Goal: Feedback & Contribution: Leave review/rating

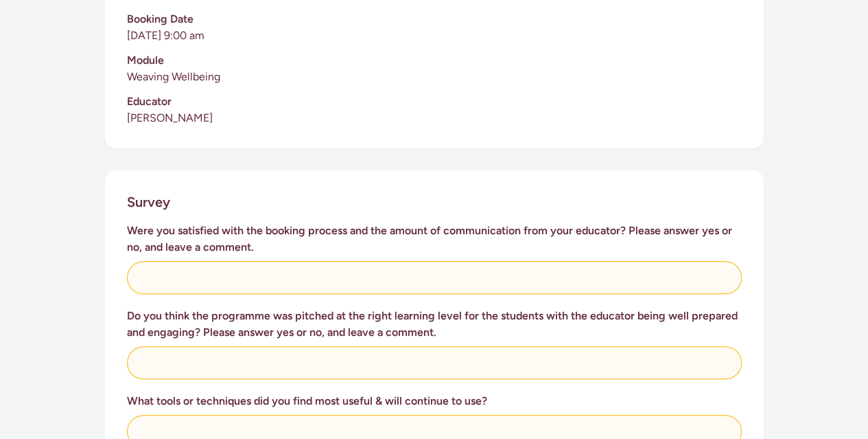
scroll to position [407, 0]
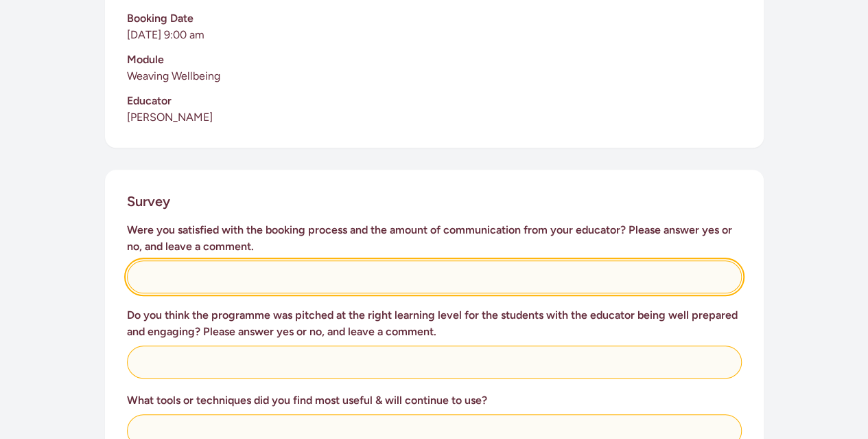
click at [278, 284] on input "text" at bounding box center [434, 276] width 615 height 33
type input "yes"
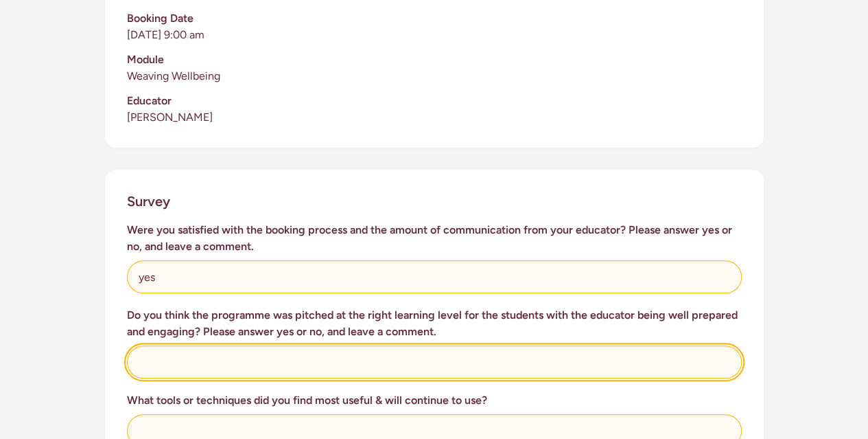
click at [246, 365] on input "text" at bounding box center [434, 361] width 615 height 33
click at [207, 363] on input "text" at bounding box center [434, 361] width 615 height 33
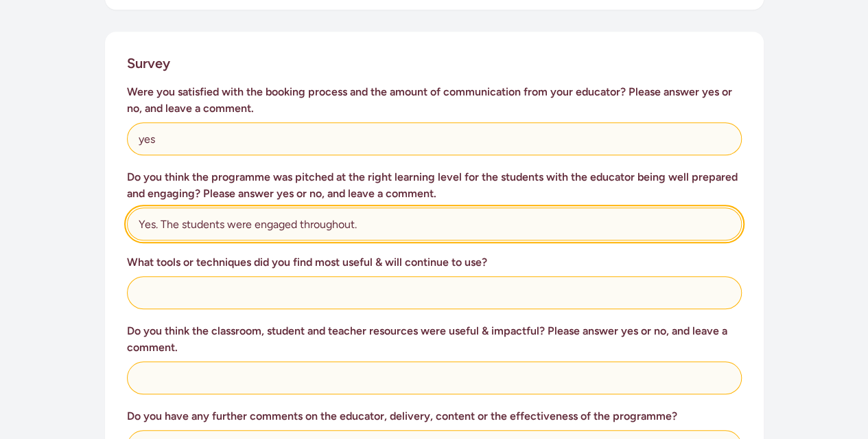
scroll to position [546, 0]
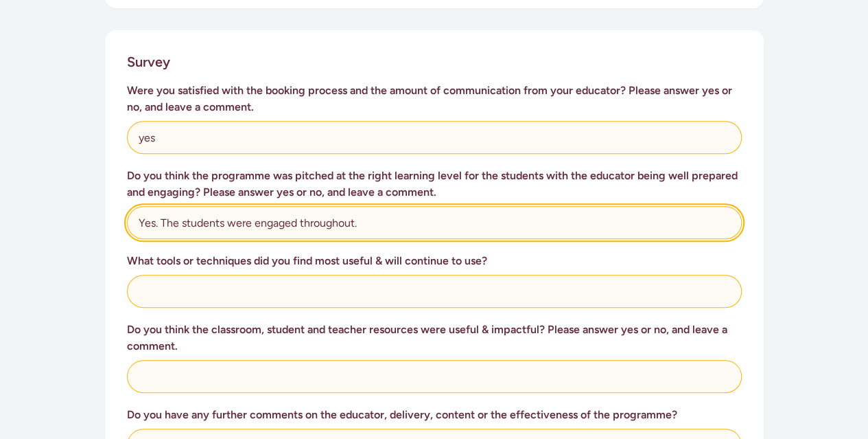
type input "Yes. The students were engaged throughout."
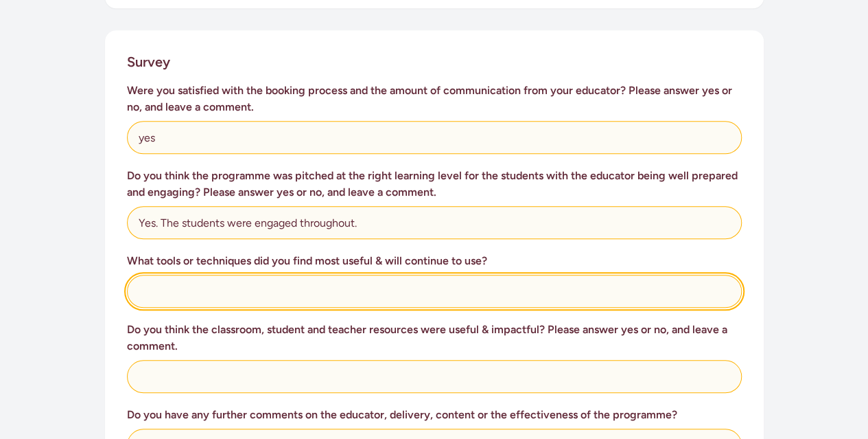
click at [180, 294] on input "text" at bounding box center [434, 291] width 615 height 33
type input "Videos, teacher delivery and content."
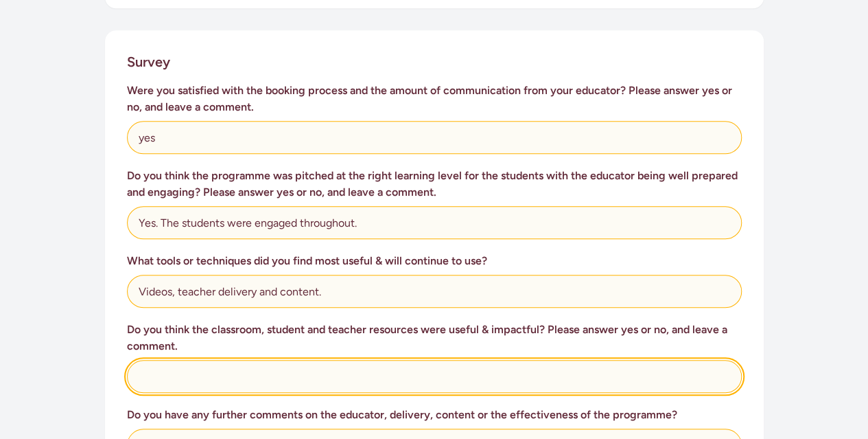
click at [174, 382] on input "text" at bounding box center [434, 376] width 615 height 33
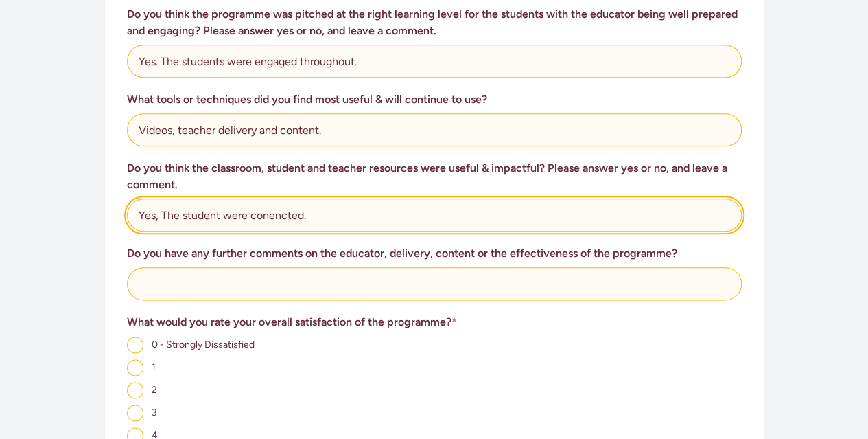
scroll to position [710, 0]
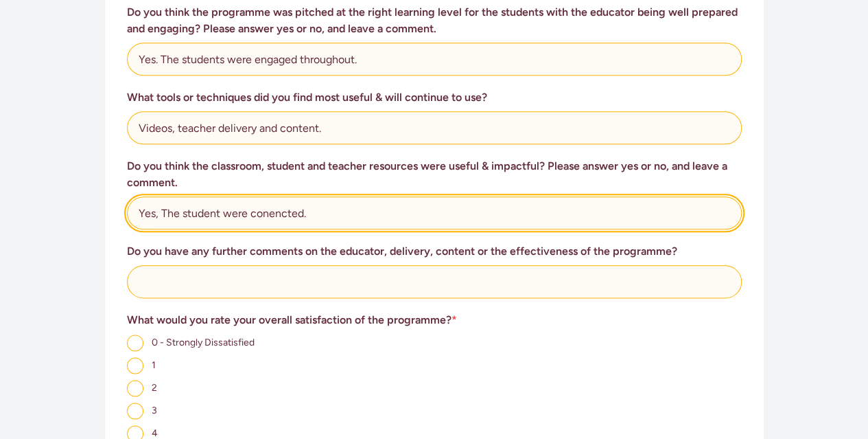
type input "Yes, The student were conencted."
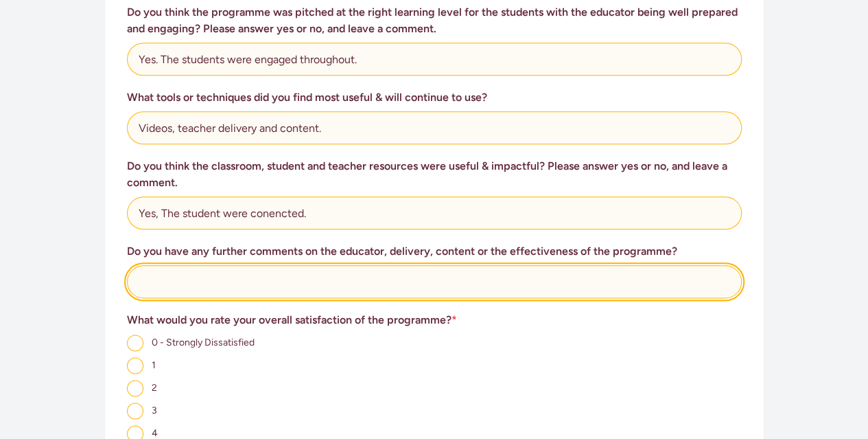
click at [172, 280] on input "text" at bounding box center [434, 281] width 615 height 33
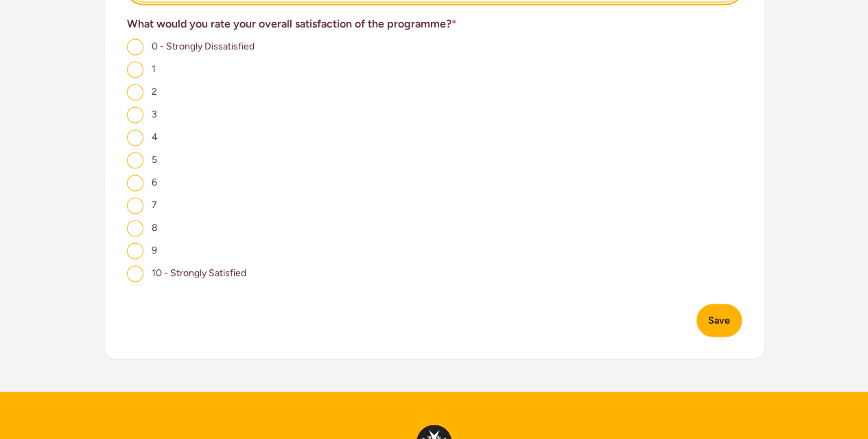
scroll to position [1006, 0]
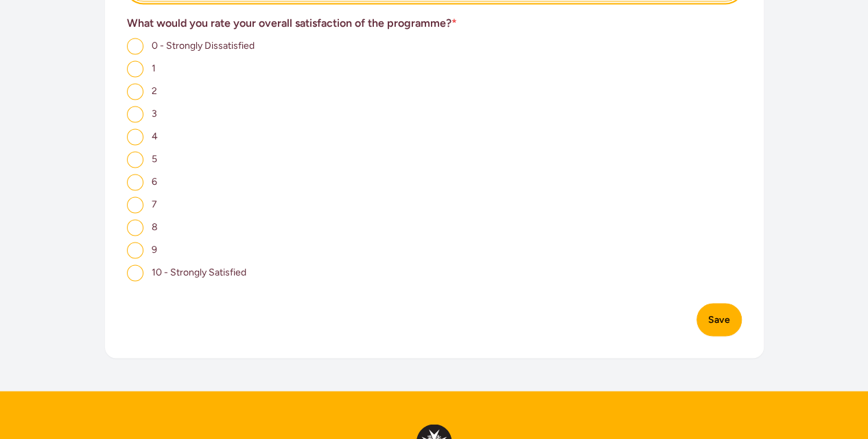
type input "Happy with it."
click at [135, 278] on input "10 - Strongly Satisfied" at bounding box center [135, 272] width 16 height 16
radio input "true"
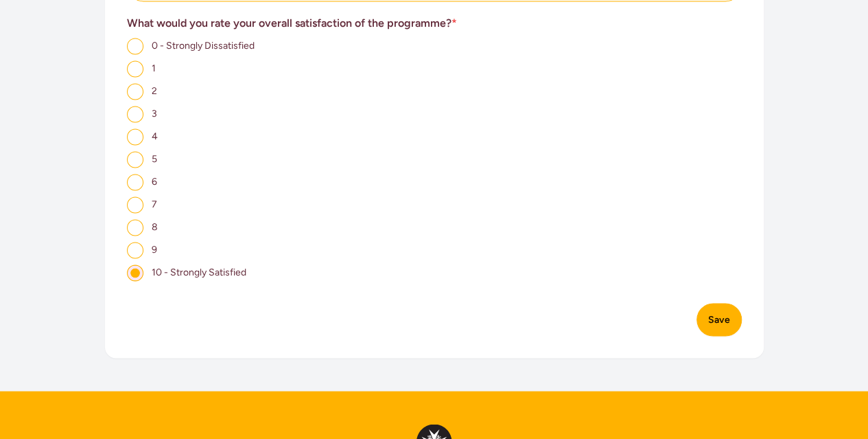
click at [718, 323] on button "Save" at bounding box center [719, 319] width 45 height 33
